Goal: Find specific page/section: Find specific page/section

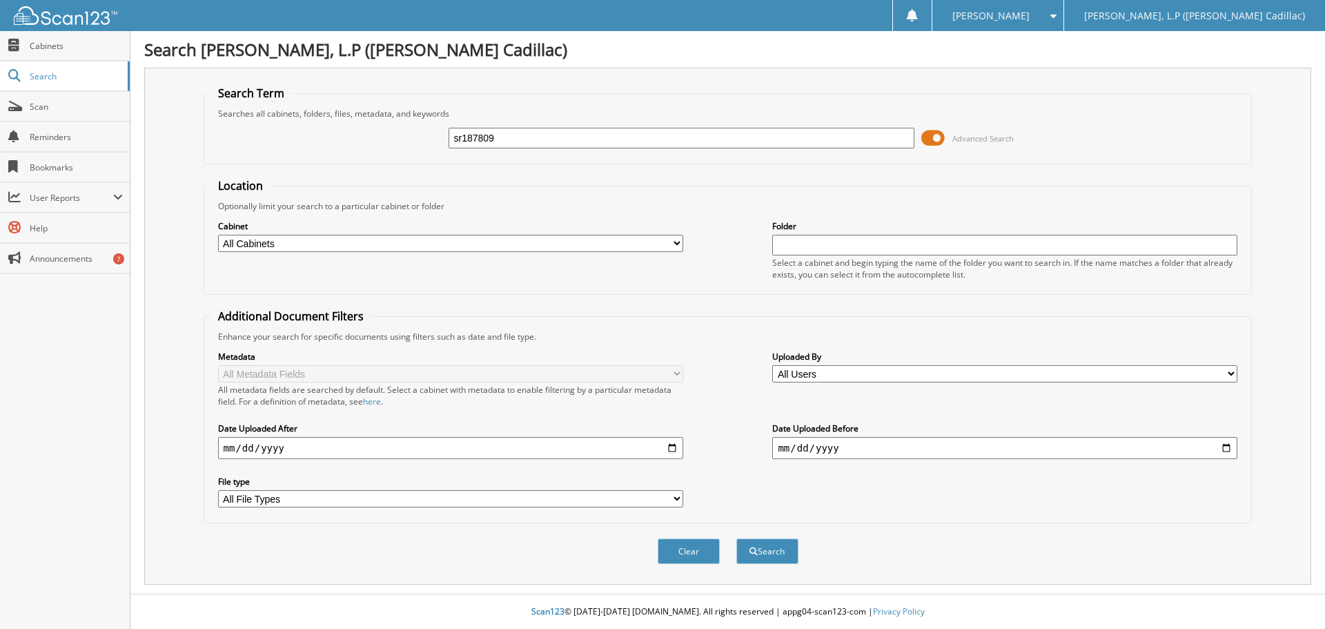
type input "sr187809"
click at [736, 538] on button "Search" at bounding box center [767, 551] width 62 height 26
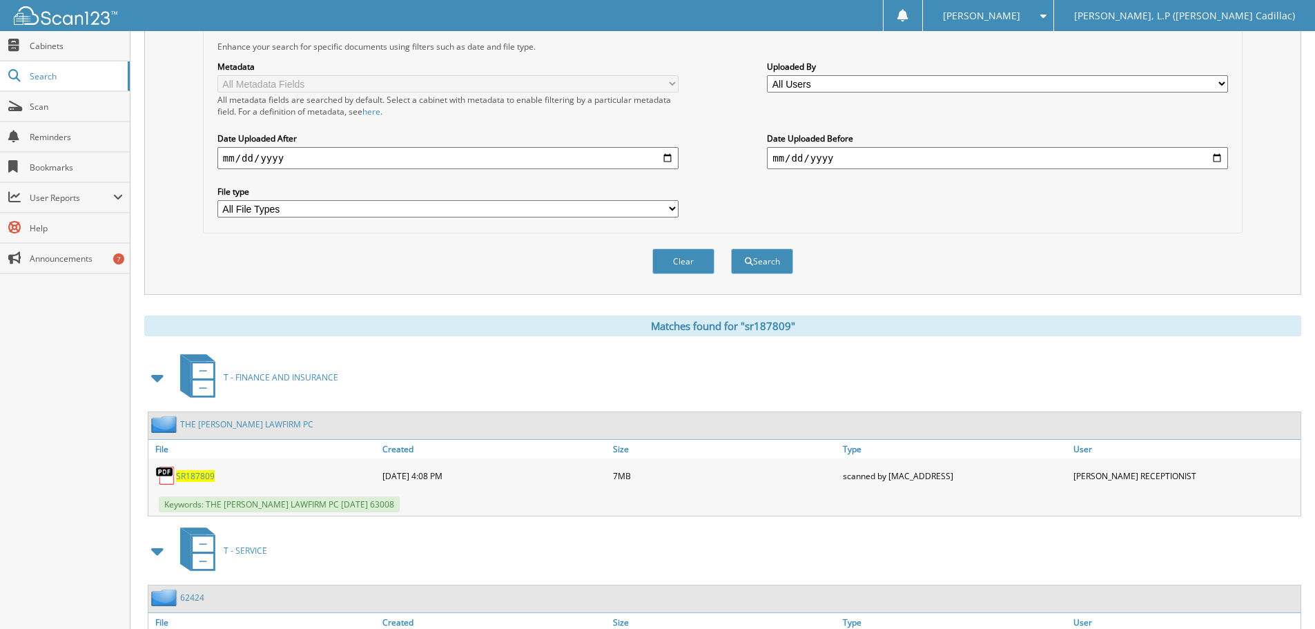
scroll to position [393, 0]
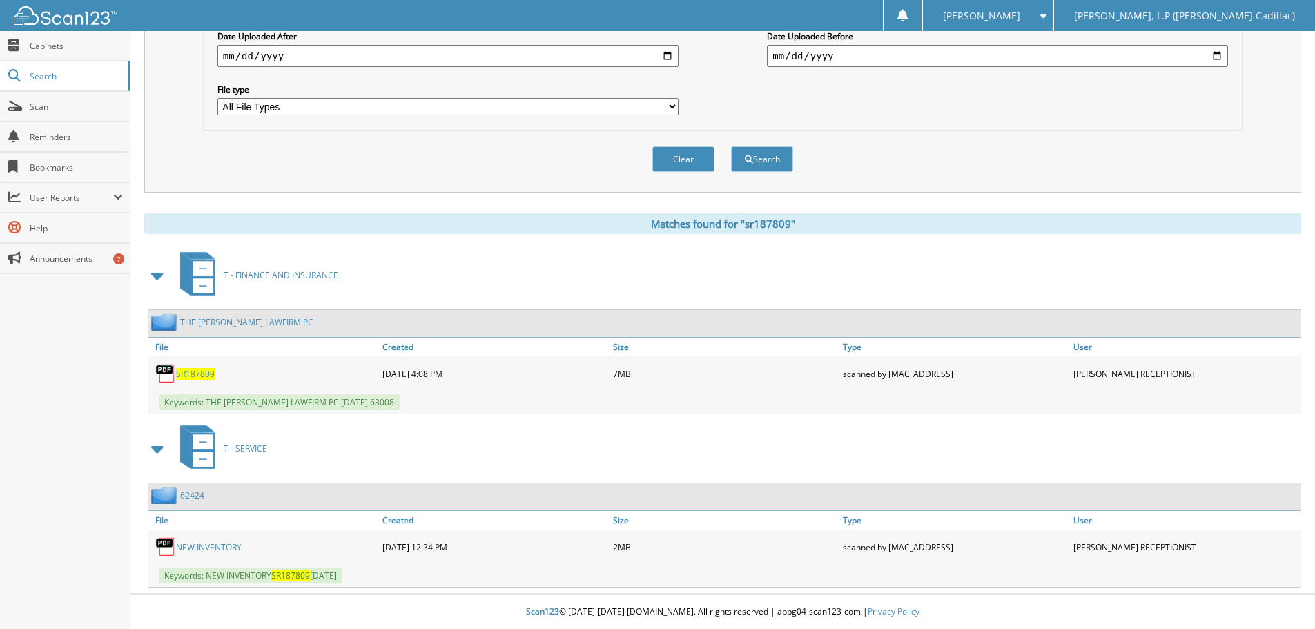
click at [204, 371] on span "SR187809" at bounding box center [195, 374] width 39 height 12
click at [195, 372] on span "SR187809" at bounding box center [195, 374] width 39 height 12
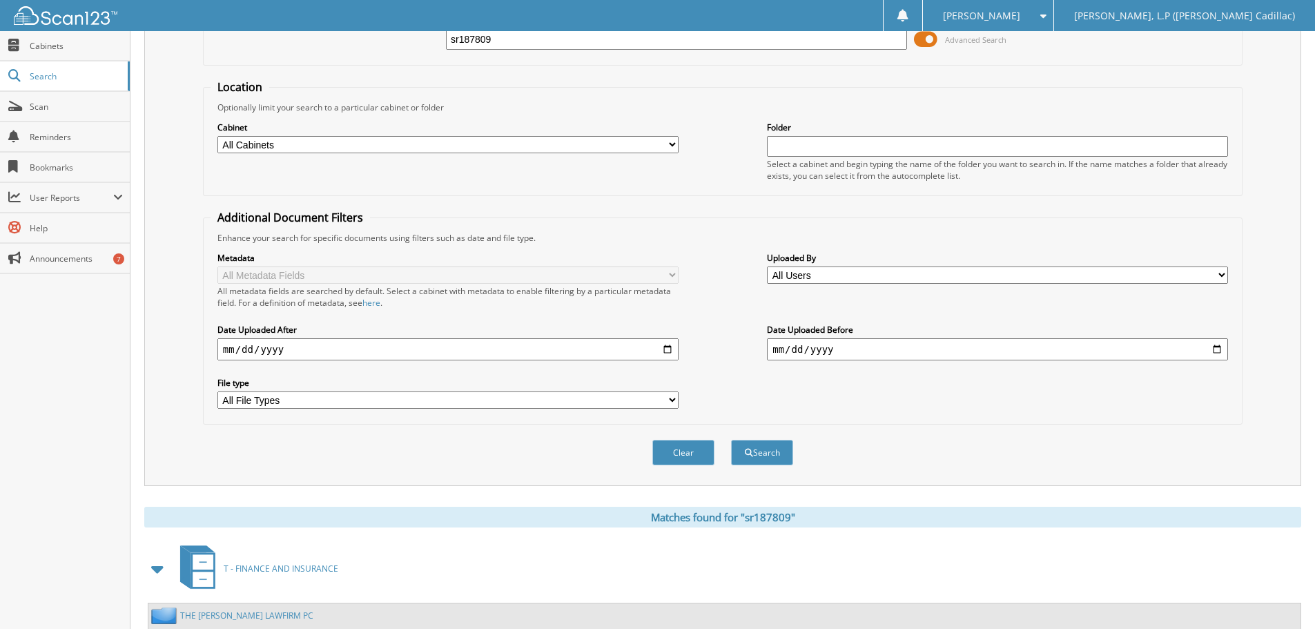
scroll to position [0, 0]
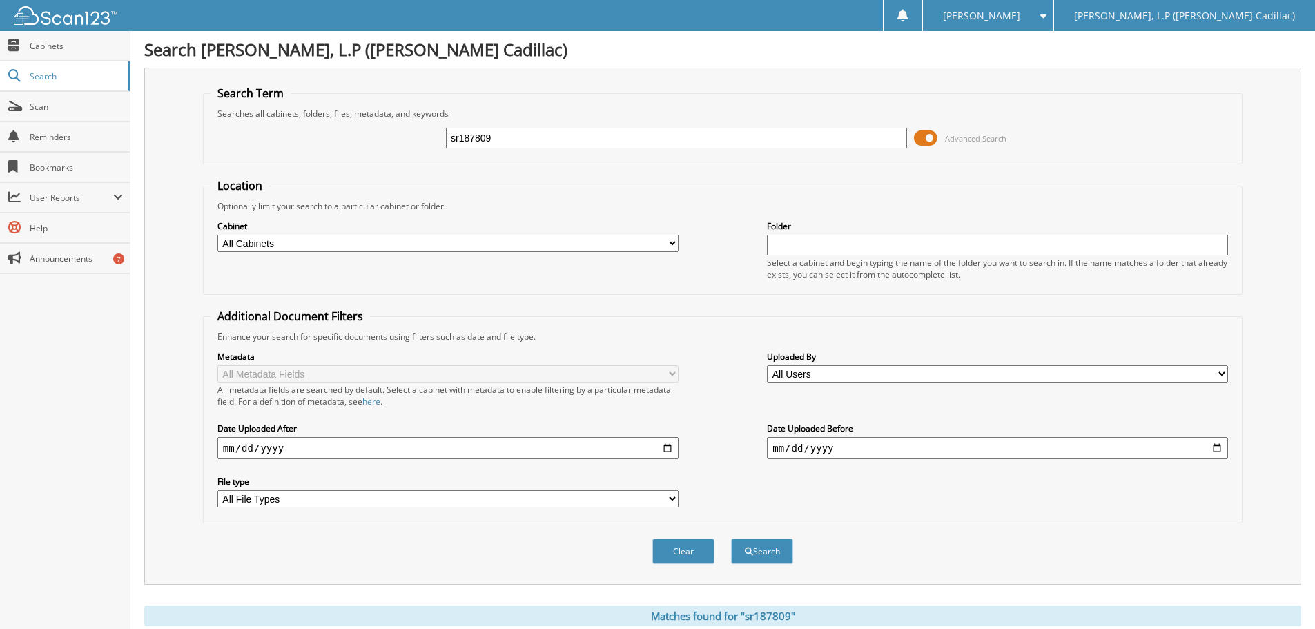
drag, startPoint x: 502, startPoint y: 144, endPoint x: 404, endPoint y: 126, distance: 99.6
click at [404, 126] on div "sr187809 Advanced Search" at bounding box center [722, 137] width 1024 height 37
type input "mr211936"
click at [731, 538] on button "Search" at bounding box center [762, 551] width 62 height 26
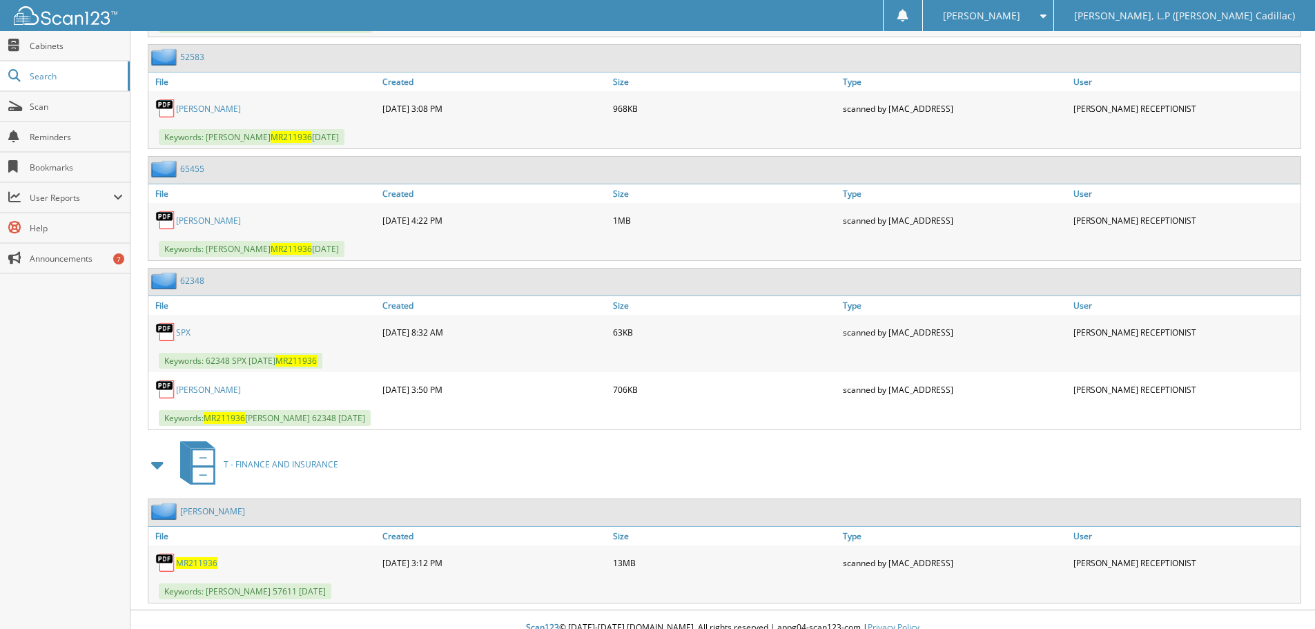
scroll to position [1344, 0]
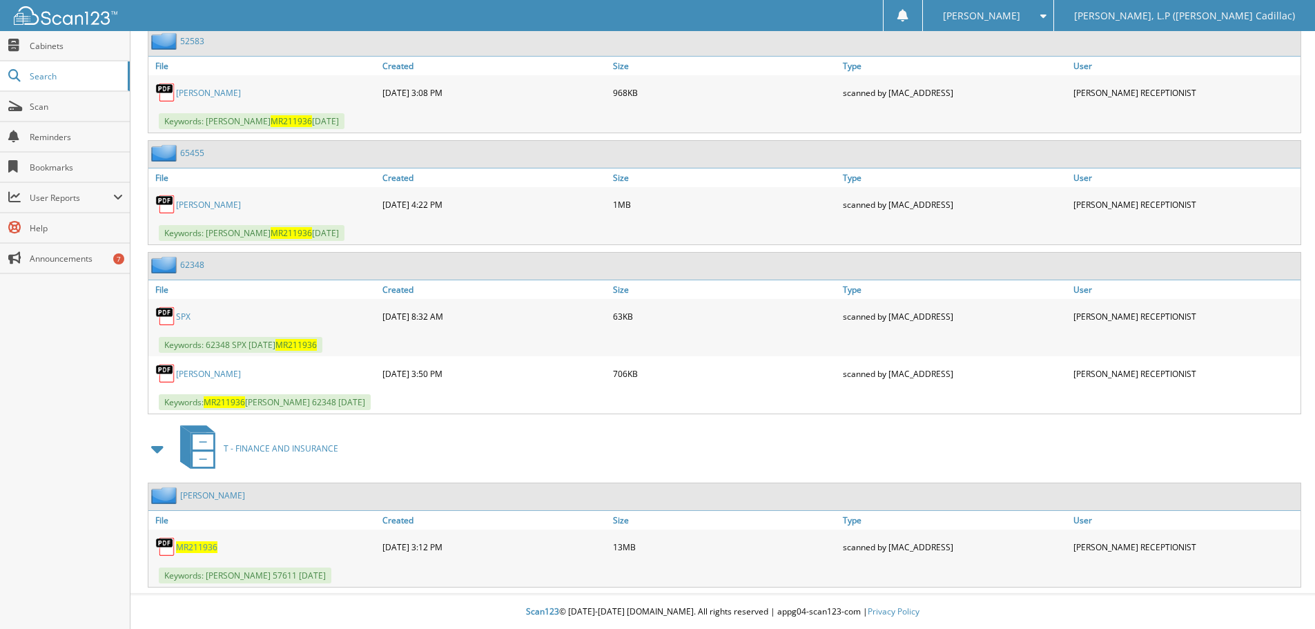
click at [206, 547] on span "MR211936" at bounding box center [196, 547] width 41 height 12
